Goal: Task Accomplishment & Management: Manage account settings

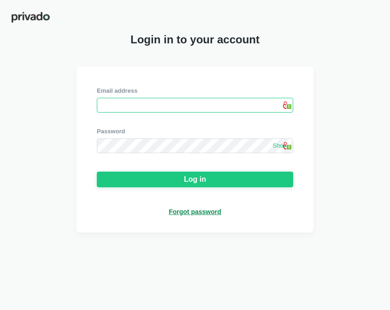
paste input "pvkiawpg"
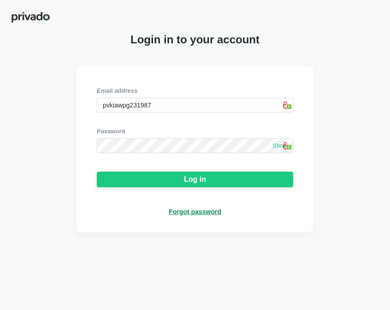
click at [278, 148] on span "Show" at bounding box center [280, 146] width 15 height 8
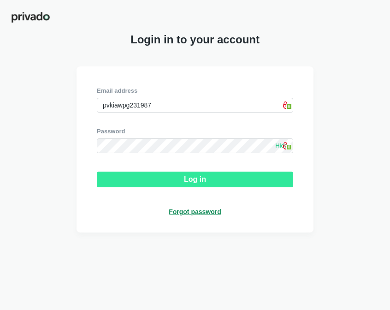
click at [192, 181] on div "Log in" at bounding box center [195, 179] width 22 height 8
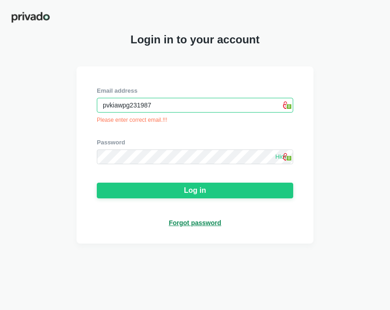
drag, startPoint x: 157, startPoint y: 108, endPoint x: 84, endPoint y: 112, distance: 73.0
click at [86, 112] on div "Email address pvkiawpg231987 0 Please enter correct email.!!! Password Hide 0 L…" at bounding box center [195, 154] width 237 height 177
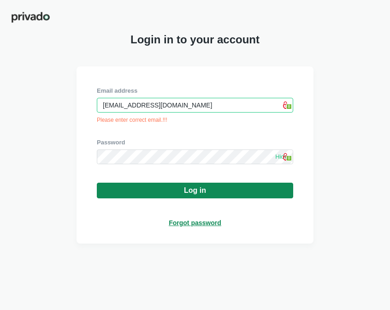
type input "[EMAIL_ADDRESS][DOMAIN_NAME]"
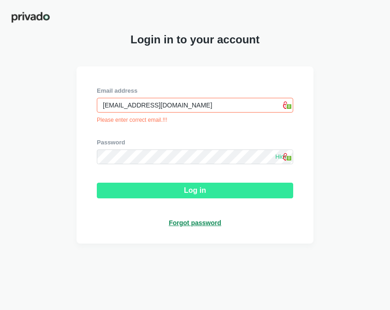
click at [204, 191] on div "Log in" at bounding box center [195, 190] width 22 height 8
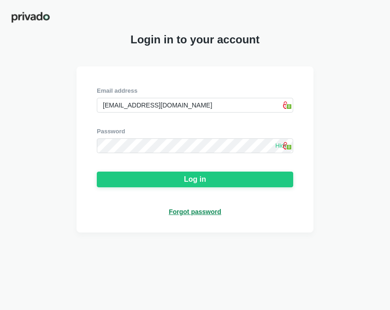
click at [198, 213] on div "Forgot password" at bounding box center [195, 212] width 53 height 8
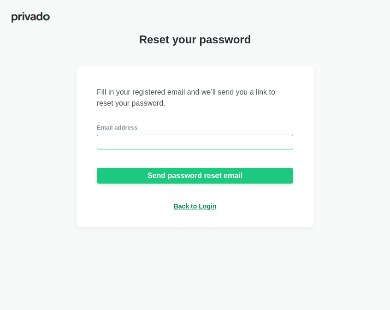
click at [104, 146] on input "email" at bounding box center [195, 142] width 197 height 15
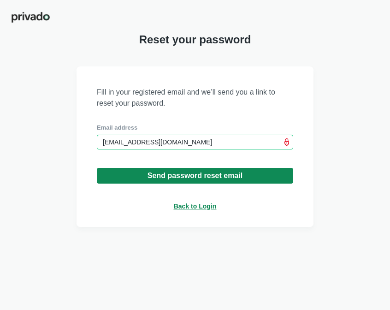
type input "[EMAIL_ADDRESS][DOMAIN_NAME]"
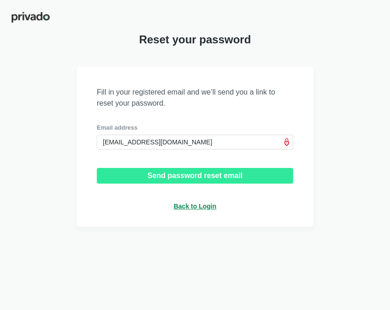
click at [189, 174] on div "Send password reset email" at bounding box center [195, 176] width 95 height 8
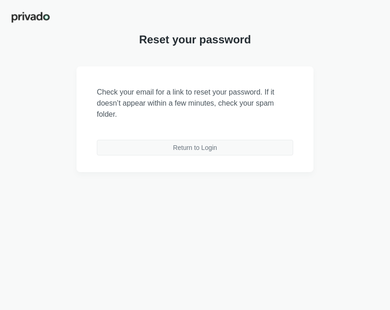
click at [185, 149] on div "Return to Login" at bounding box center [195, 148] width 44 height 8
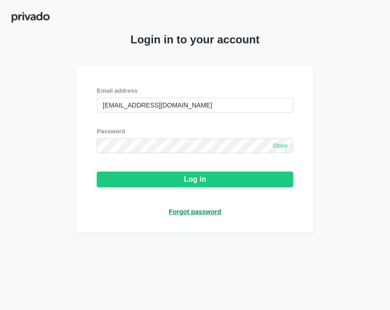
click at [285, 150] on span "Show" at bounding box center [280, 146] width 15 height 8
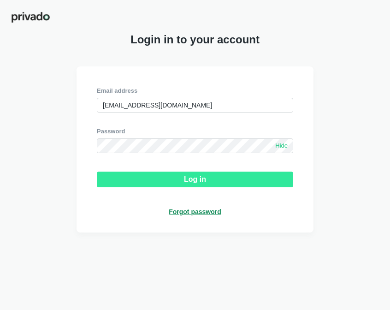
click at [198, 180] on div "Log in" at bounding box center [195, 179] width 22 height 8
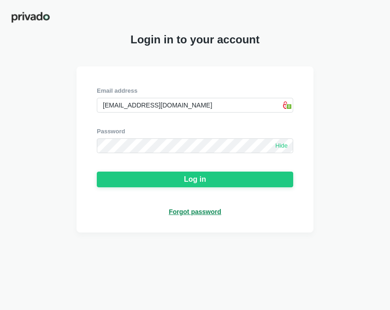
click at [236, 293] on div "Login in to your account Email address [EMAIL_ADDRESS][DOMAIN_NAME] 0 Password …" at bounding box center [195, 155] width 390 height 310
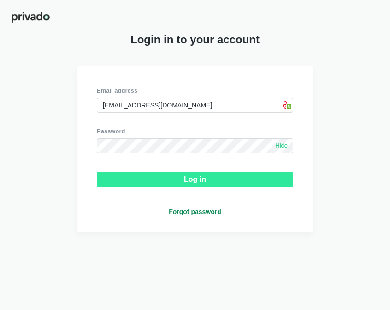
click at [200, 180] on div "Log in" at bounding box center [195, 179] width 22 height 8
click at [197, 183] on div "Log in" at bounding box center [195, 179] width 22 height 8
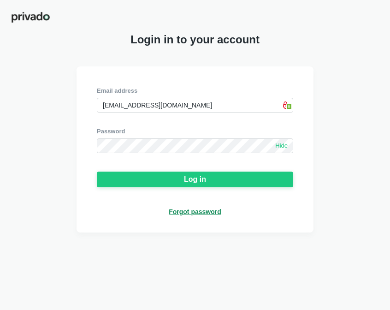
click at [198, 214] on div "Forgot password" at bounding box center [195, 212] width 53 height 8
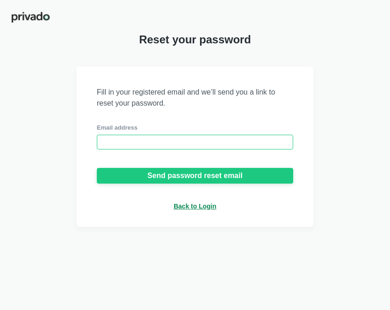
click at [111, 144] on input "email" at bounding box center [195, 142] width 197 height 15
type input "[EMAIL_ADDRESS][DOMAIN_NAME]"
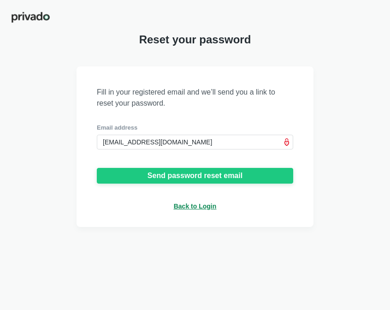
click at [287, 145] on icon at bounding box center [286, 141] width 7 height 7
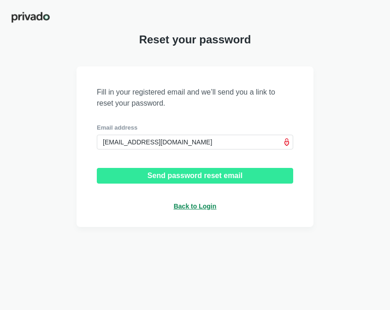
click at [189, 176] on div "Send password reset email" at bounding box center [195, 176] width 95 height 8
